Goal: Find specific page/section: Find specific page/section

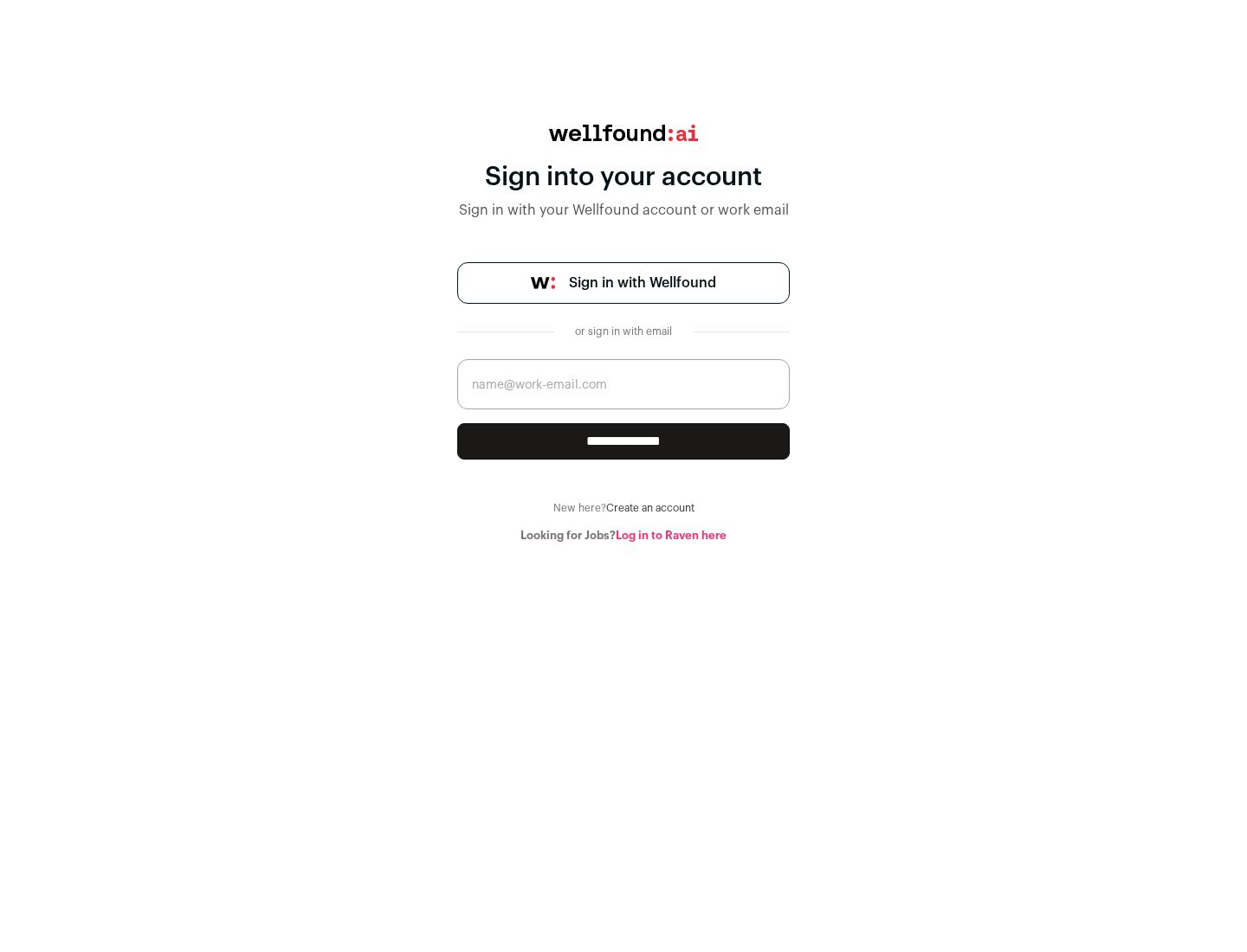
click at [642, 283] on span "Sign in with Wellfound" at bounding box center [642, 282] width 147 height 21
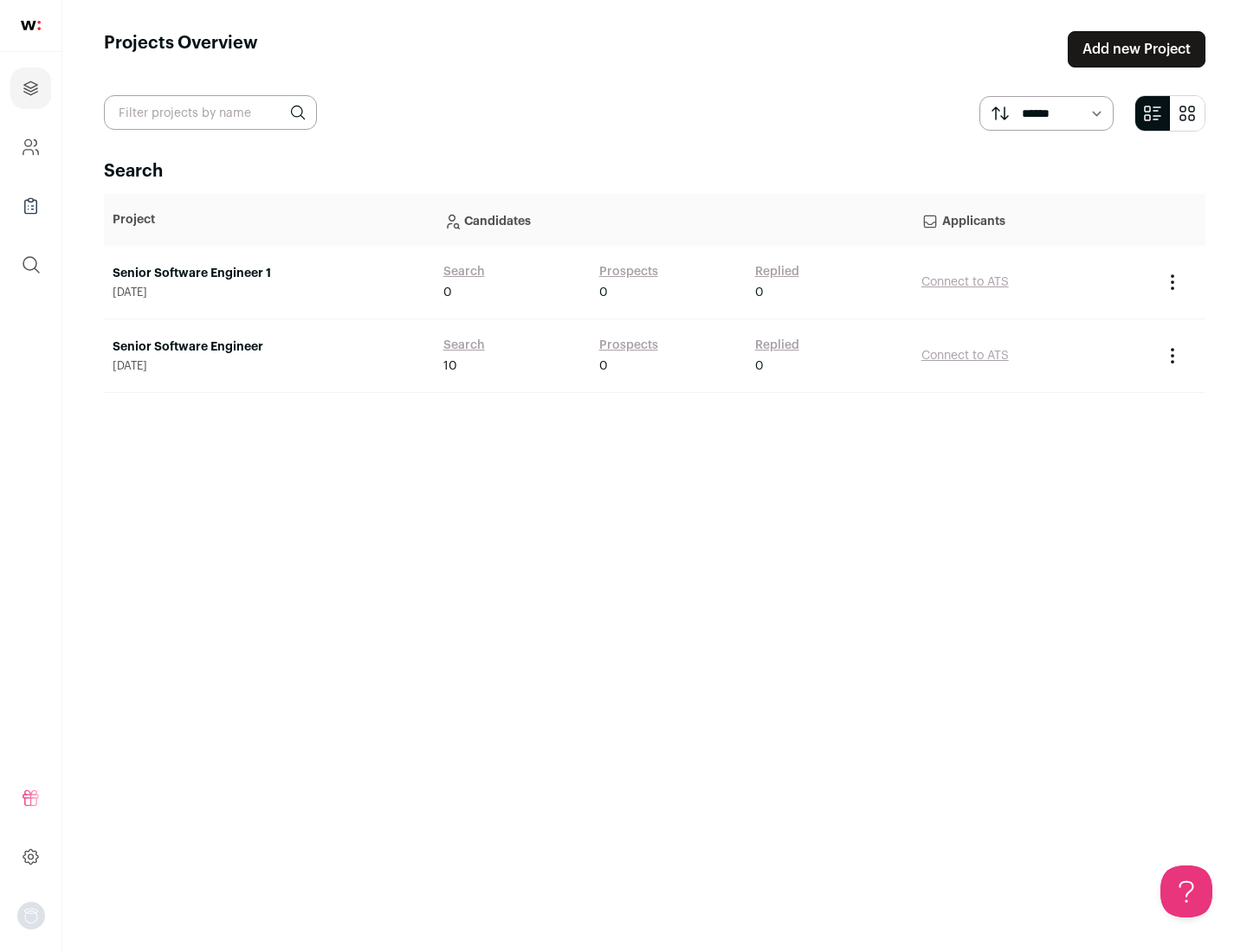
click at [269, 347] on link "Senior Software Engineer" at bounding box center [270, 346] width 313 height 17
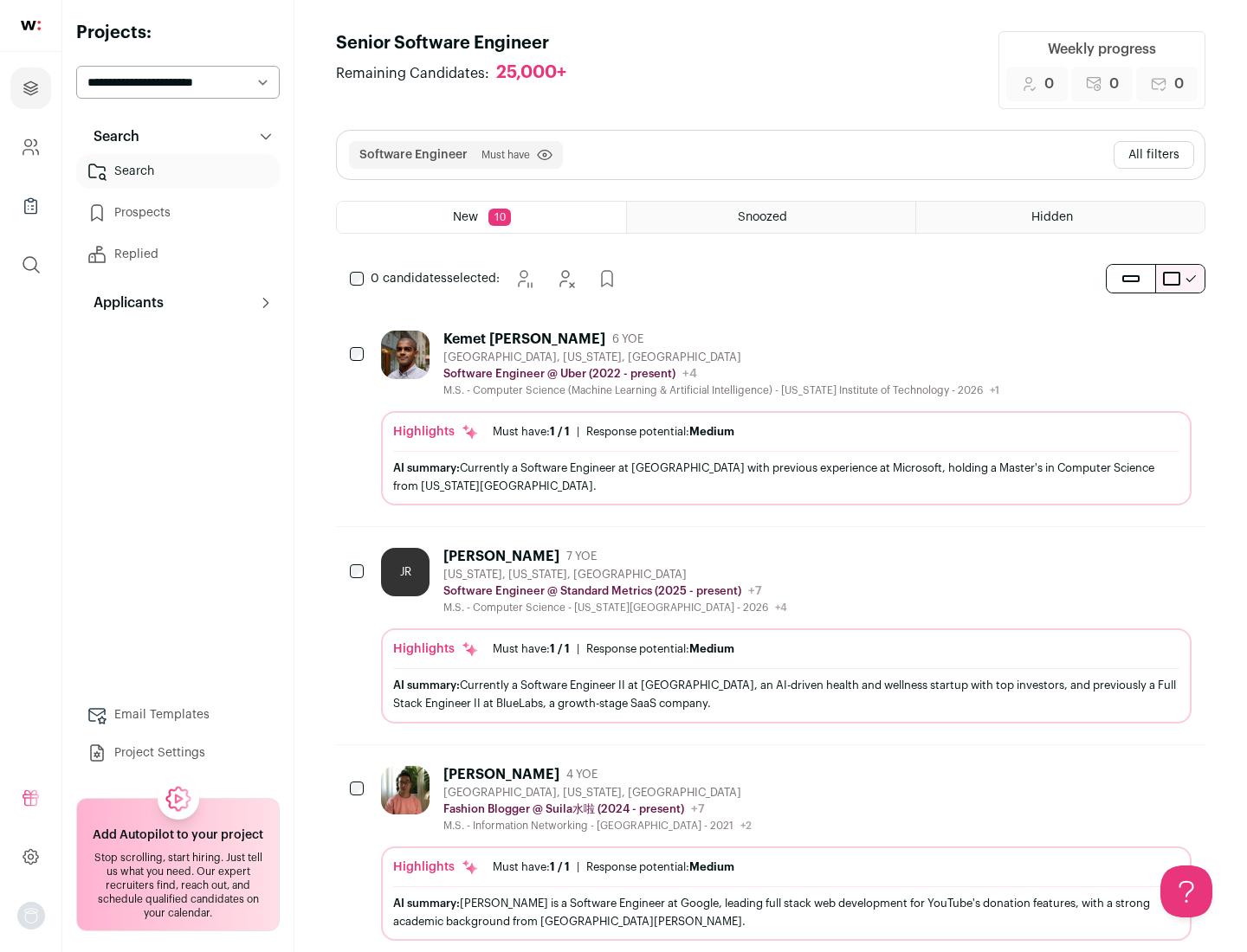
click at [771, 418] on div "Highlights Must have: 1 / 1 How many must haves have been fulfilled? | Response…" at bounding box center [787, 458] width 811 height 95
